Goal: Task Accomplishment & Management: Use online tool/utility

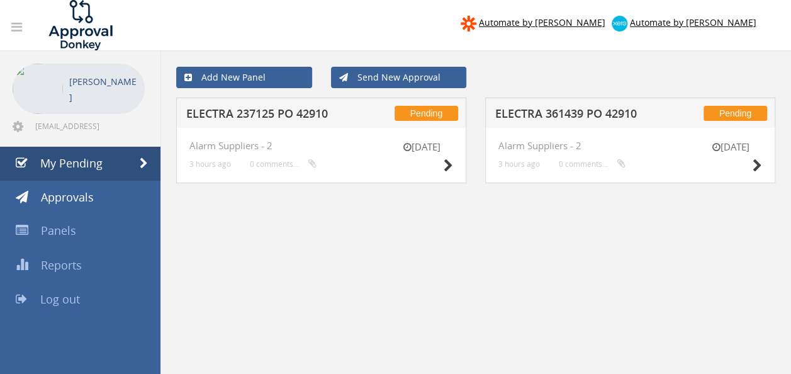
click at [606, 117] on h5 "ELECTRA 361439 PO 42910" at bounding box center [576, 116] width 162 height 16
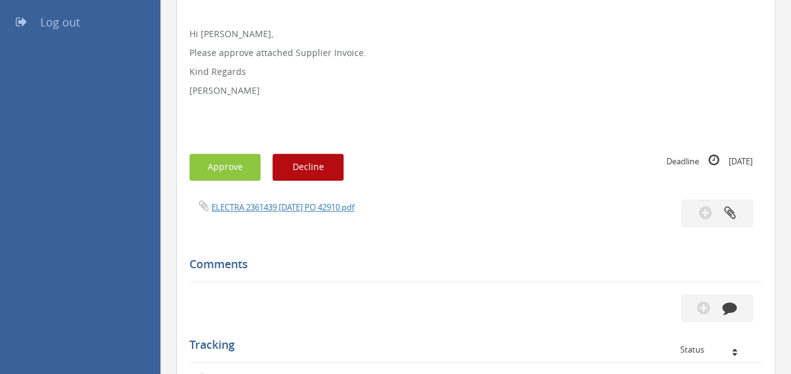
scroll to position [377, 0]
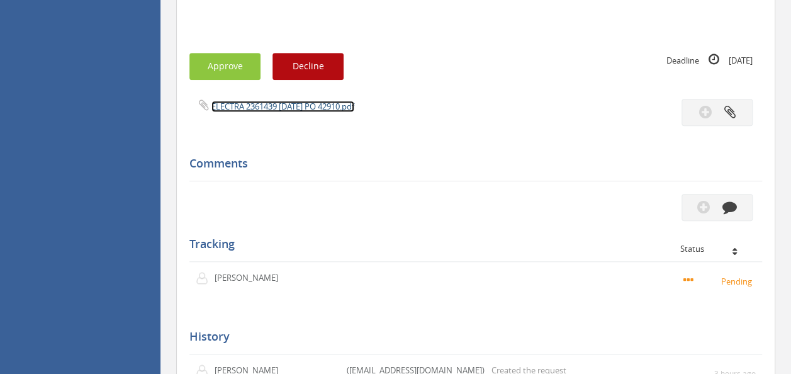
click at [265, 108] on link "ELECTRA 2361439 [DATE] PO 42910.pdf" at bounding box center [282, 106] width 143 height 11
click at [233, 74] on button "Approve" at bounding box center [224, 66] width 71 height 27
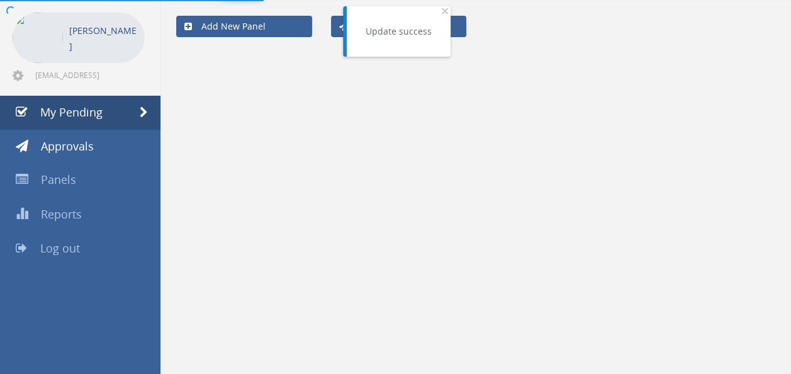
scroll to position [50, 0]
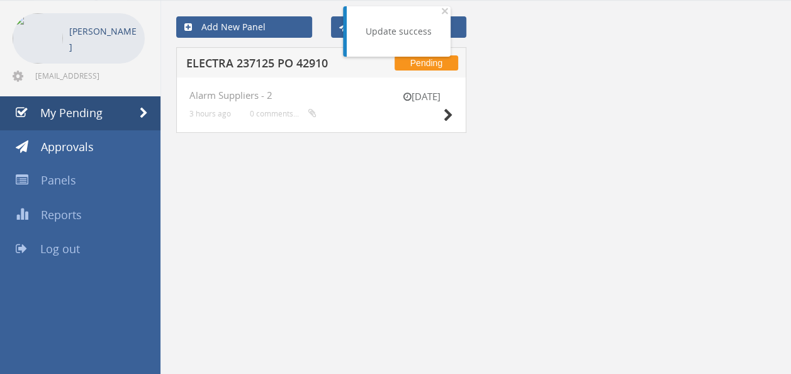
click at [278, 68] on h5 "ELECTRA 237125 PO 42910" at bounding box center [267, 65] width 162 height 16
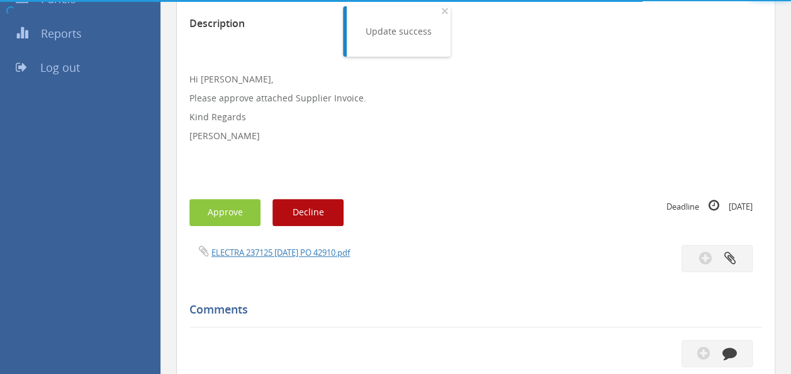
scroll to position [377, 0]
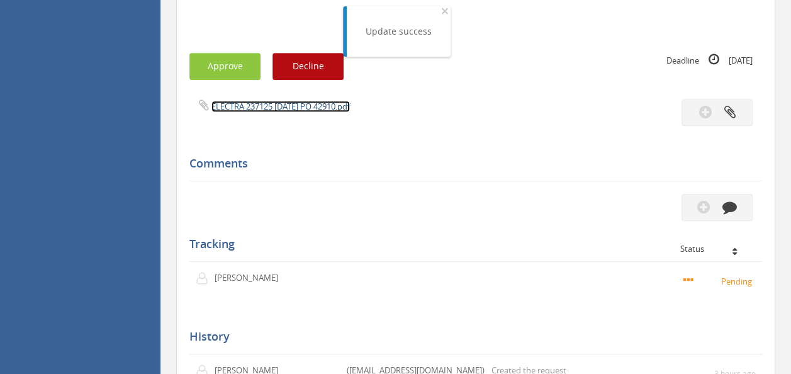
click at [300, 103] on link "ELECTRA 237125 [DATE] PO 42910.pdf" at bounding box center [280, 106] width 138 height 11
click at [234, 63] on button "Approve" at bounding box center [224, 66] width 71 height 27
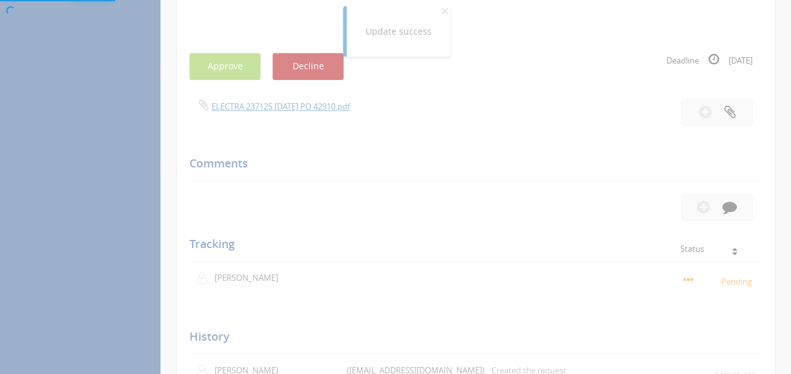
scroll to position [50, 0]
